Goal: Navigation & Orientation: Find specific page/section

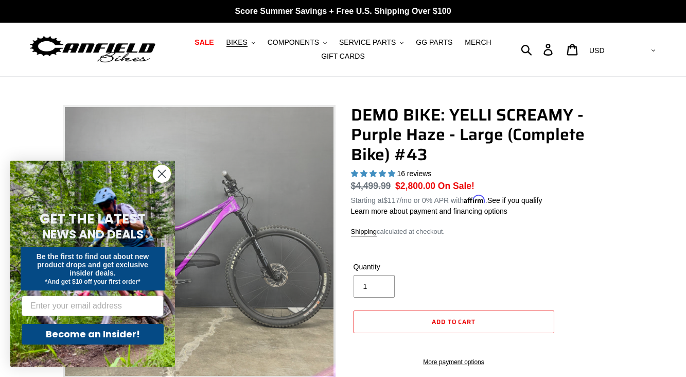
select select "highest-rating"
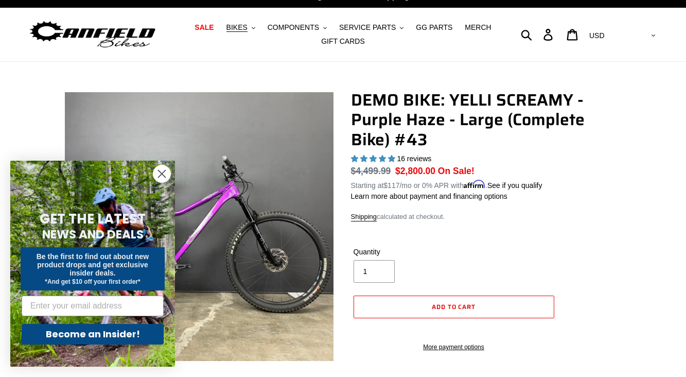
click at [160, 170] on circle "Close dialog" at bounding box center [161, 173] width 17 height 17
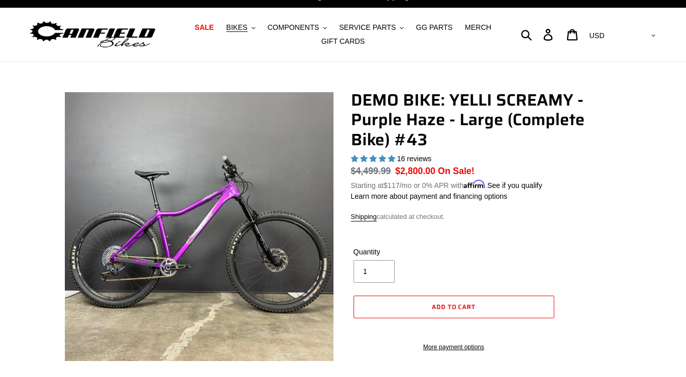
click at [115, 42] on img at bounding box center [92, 35] width 129 height 32
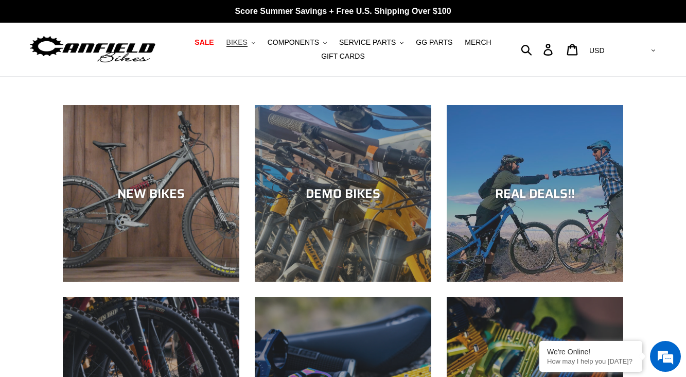
click at [237, 45] on span "BIKES" at bounding box center [237, 42] width 21 height 9
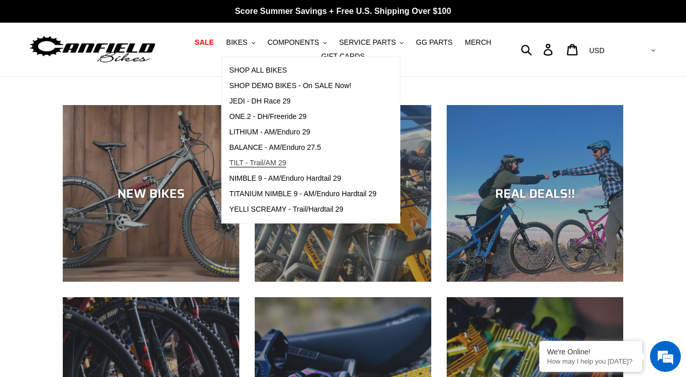
click at [255, 159] on span "TILT - Trail/AM 29" at bounding box center [258, 163] width 57 height 9
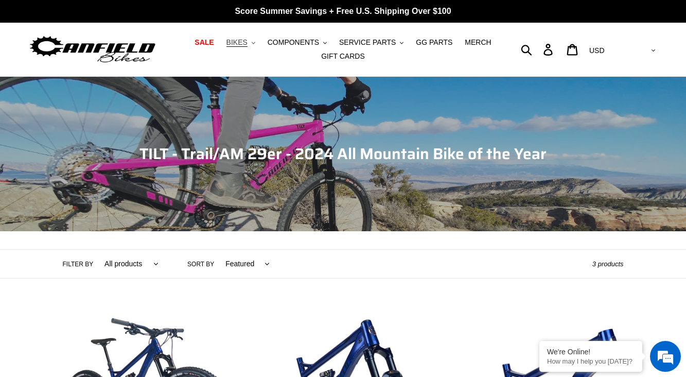
click at [239, 44] on span "BIKES" at bounding box center [237, 42] width 21 height 9
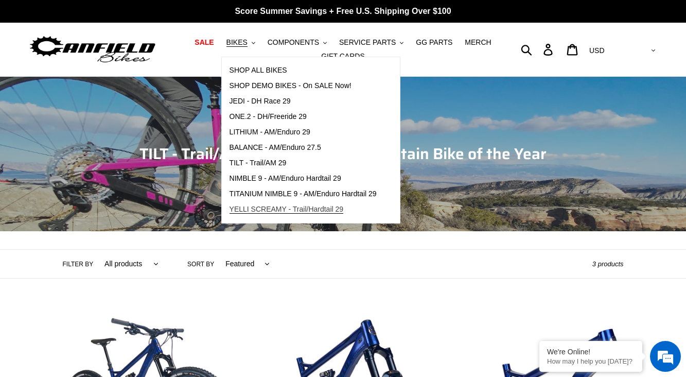
click at [248, 205] on span "YELLI SCREAMY - Trail/Hardtail 29" at bounding box center [287, 209] width 114 height 9
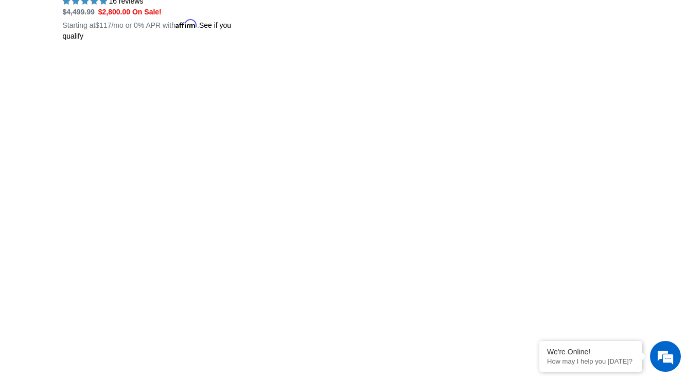
scroll to position [1076, 0]
